Goal: Communication & Community: Answer question/provide support

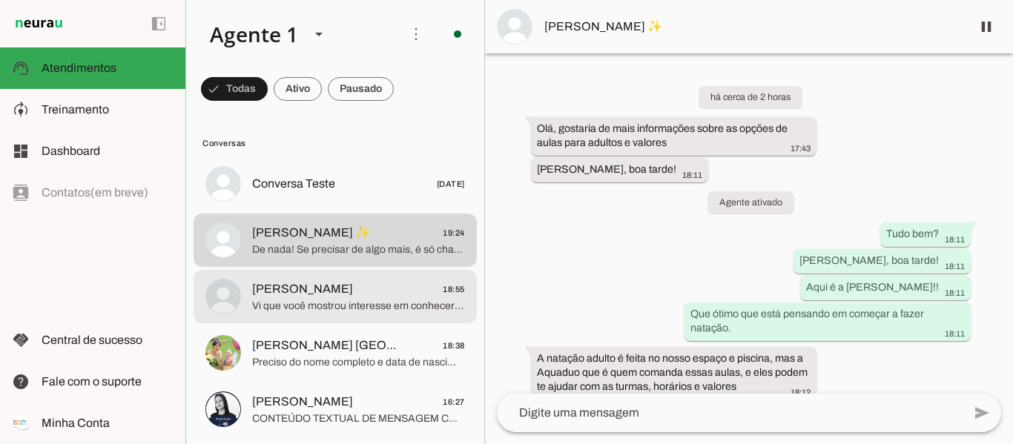
click at [379, 300] on span "Vi que você mostrou interesse em conhecer nossa escola, para qual atividade aqu…" at bounding box center [358, 306] width 213 height 15
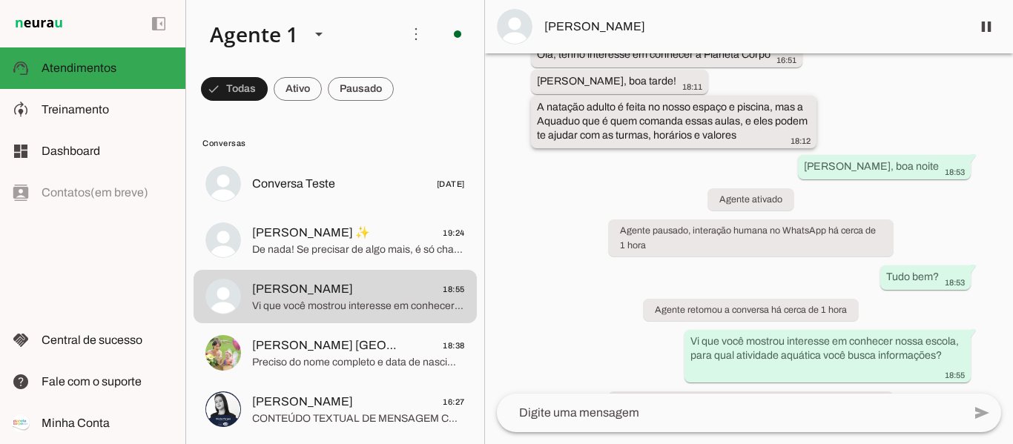
scroll to position [155, 0]
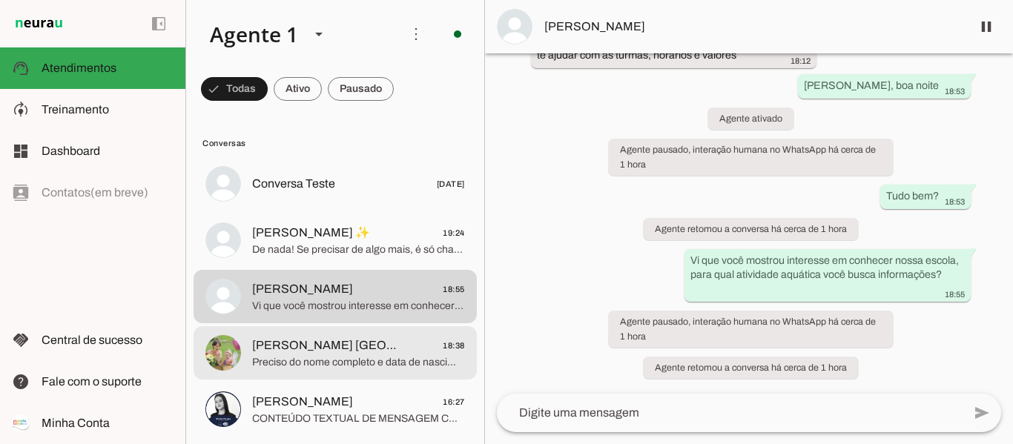
click at [391, 346] on span "[PERSON_NAME] [GEOGRAPHIC_DATA] 18:38" at bounding box center [358, 346] width 213 height 19
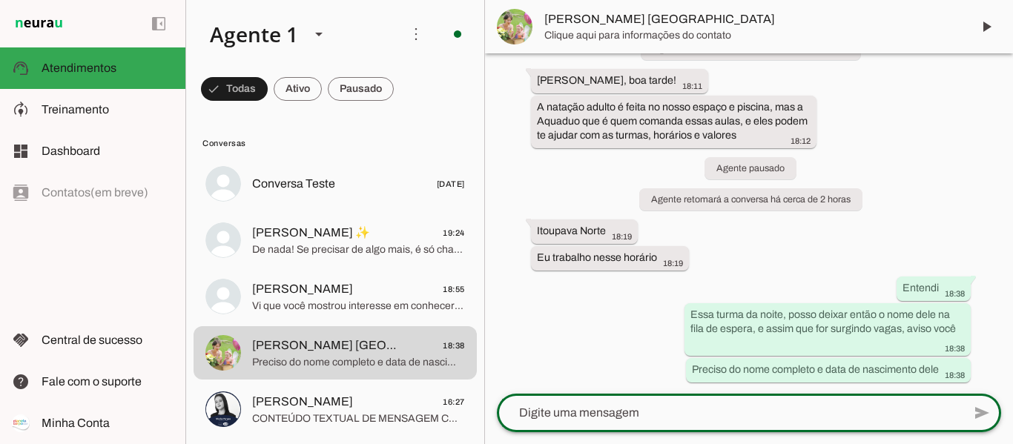
click at [622, 407] on textarea at bounding box center [730, 413] width 466 height 18
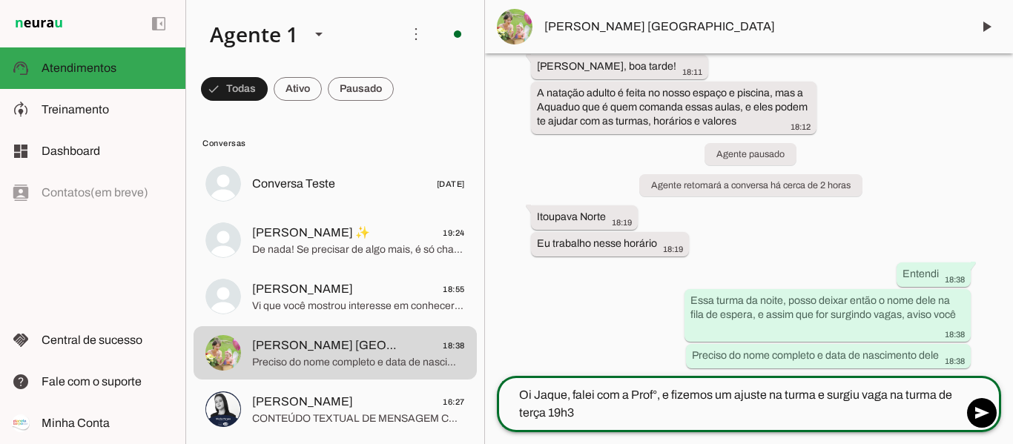
type textarea "Oi Jaque, falei com a Prof°, e fizemos um ajuste na turma e surgiu vaga na turm…"
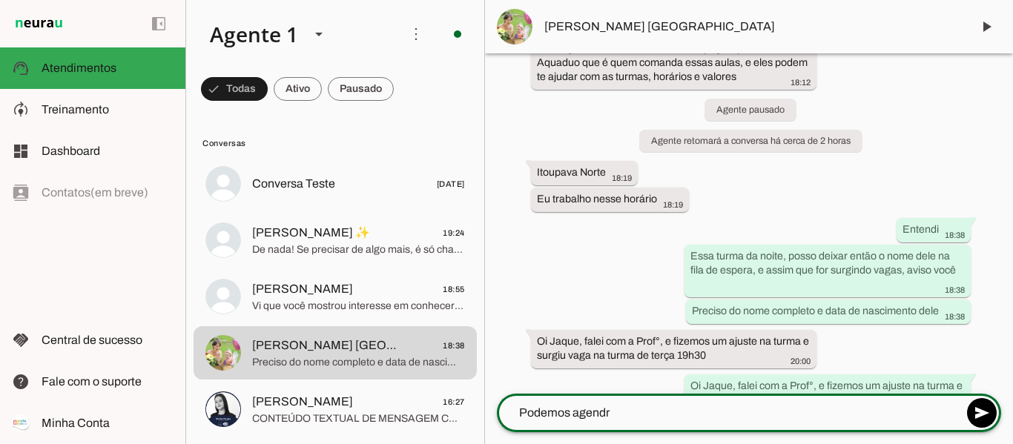
scroll to position [1555, 0]
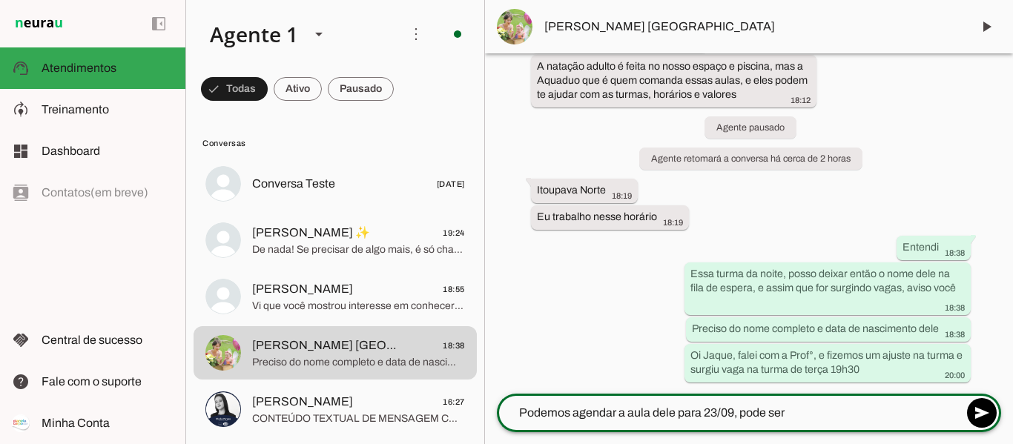
type textarea "Podemos agendar a aula dele para 23/09, pode ser?"
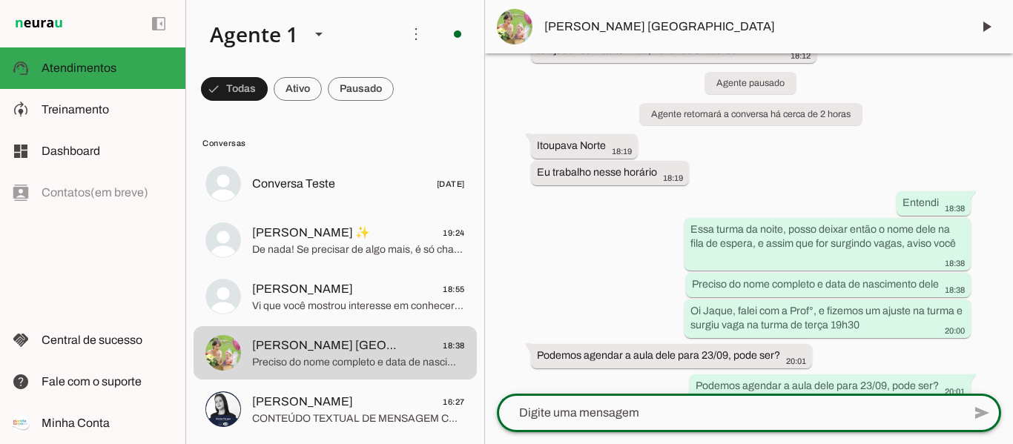
scroll to position [1582, 0]
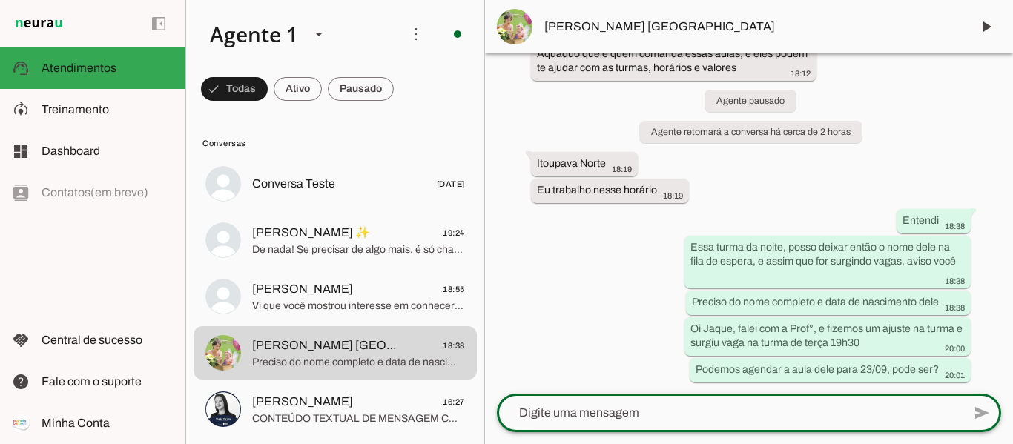
click at [621, 27] on span "[PERSON_NAME] [GEOGRAPHIC_DATA]" at bounding box center [751, 27] width 415 height 18
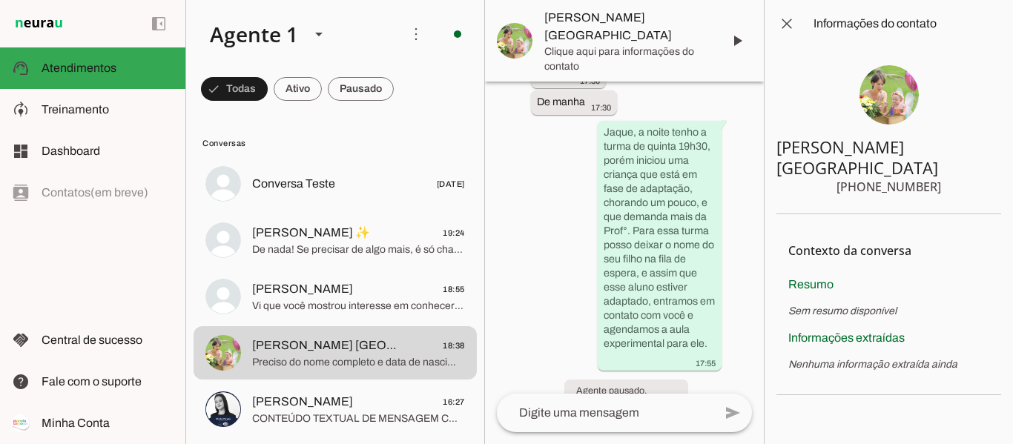
scroll to position [2950, 0]
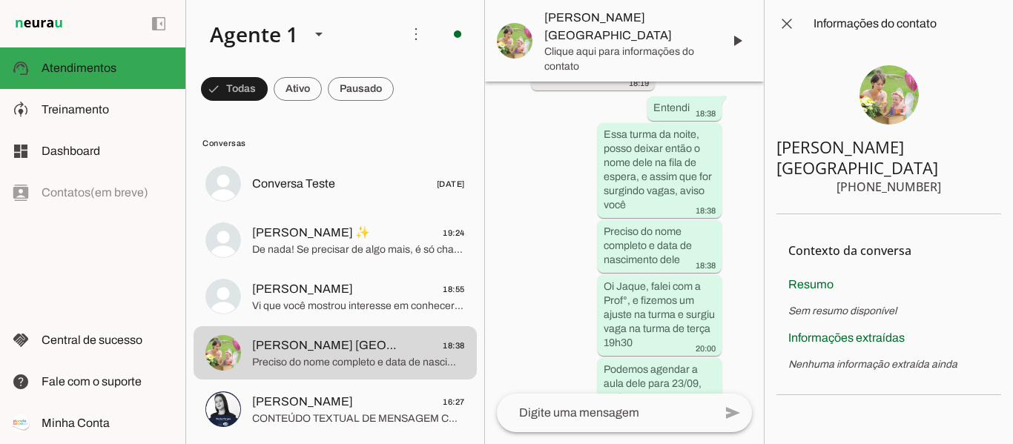
click at [868, 81] on img at bounding box center [888, 94] width 59 height 59
click at [890, 115] on img at bounding box center [888, 94] width 59 height 59
